Goal: Task Accomplishment & Management: Use online tool/utility

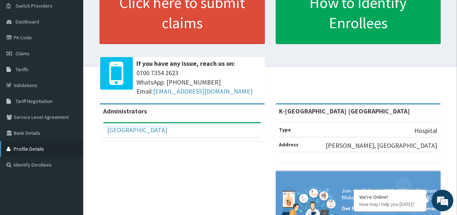
click at [38, 148] on link "Profile Details" at bounding box center [41, 149] width 83 height 16
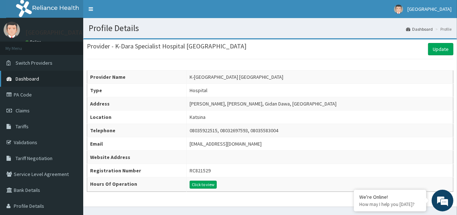
click at [44, 82] on link "Dashboard" at bounding box center [41, 79] width 83 height 16
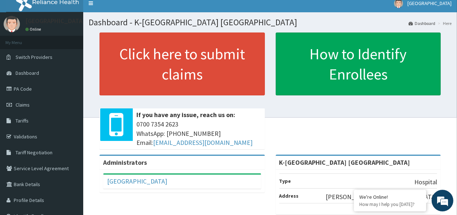
scroll to position [0, 0]
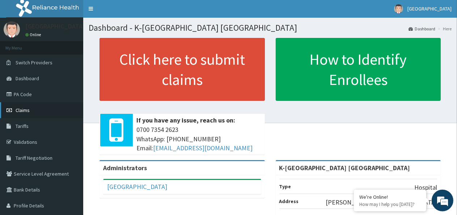
click at [22, 110] on span "Claims" at bounding box center [23, 110] width 14 height 7
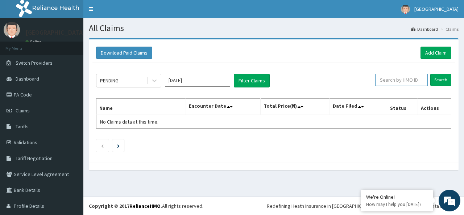
click at [394, 79] on input "text" at bounding box center [401, 80] width 53 height 12
type input "g"
type input "GBI/10118/D"
click at [434, 83] on input "Search" at bounding box center [440, 80] width 21 height 12
click at [27, 148] on link "Validations" at bounding box center [41, 143] width 83 height 16
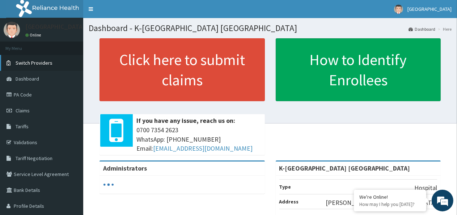
click at [42, 62] on span "Switch Providers" at bounding box center [34, 63] width 37 height 7
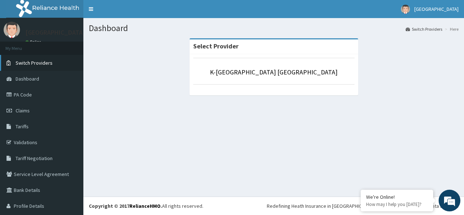
click at [54, 65] on link "Switch Providers" at bounding box center [41, 63] width 83 height 16
click at [30, 156] on span "Tariff Negotiation" at bounding box center [34, 158] width 37 height 7
